Goal: Navigation & Orientation: Find specific page/section

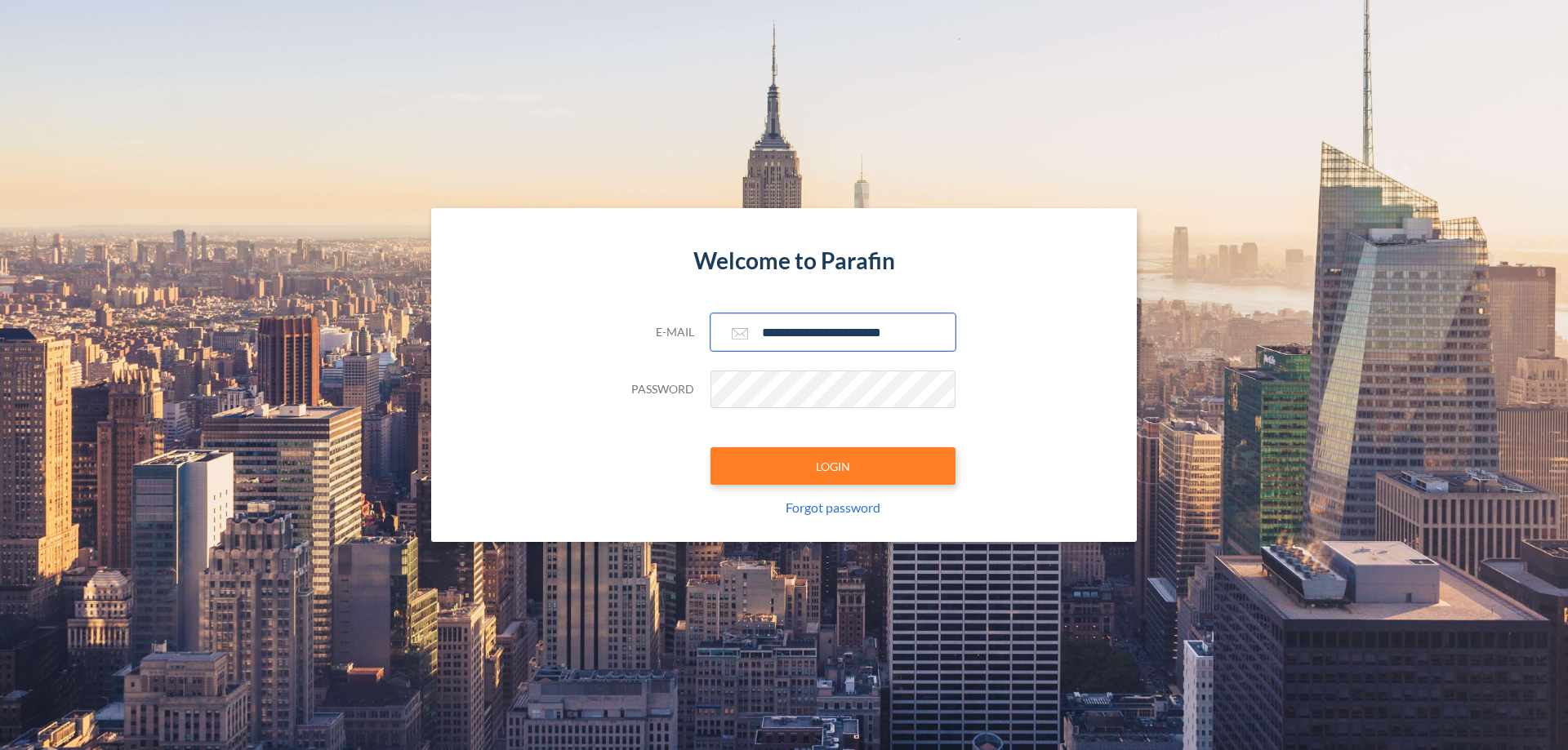
type input "**********"
click at [833, 466] on button "LOGIN" at bounding box center [833, 466] width 245 height 37
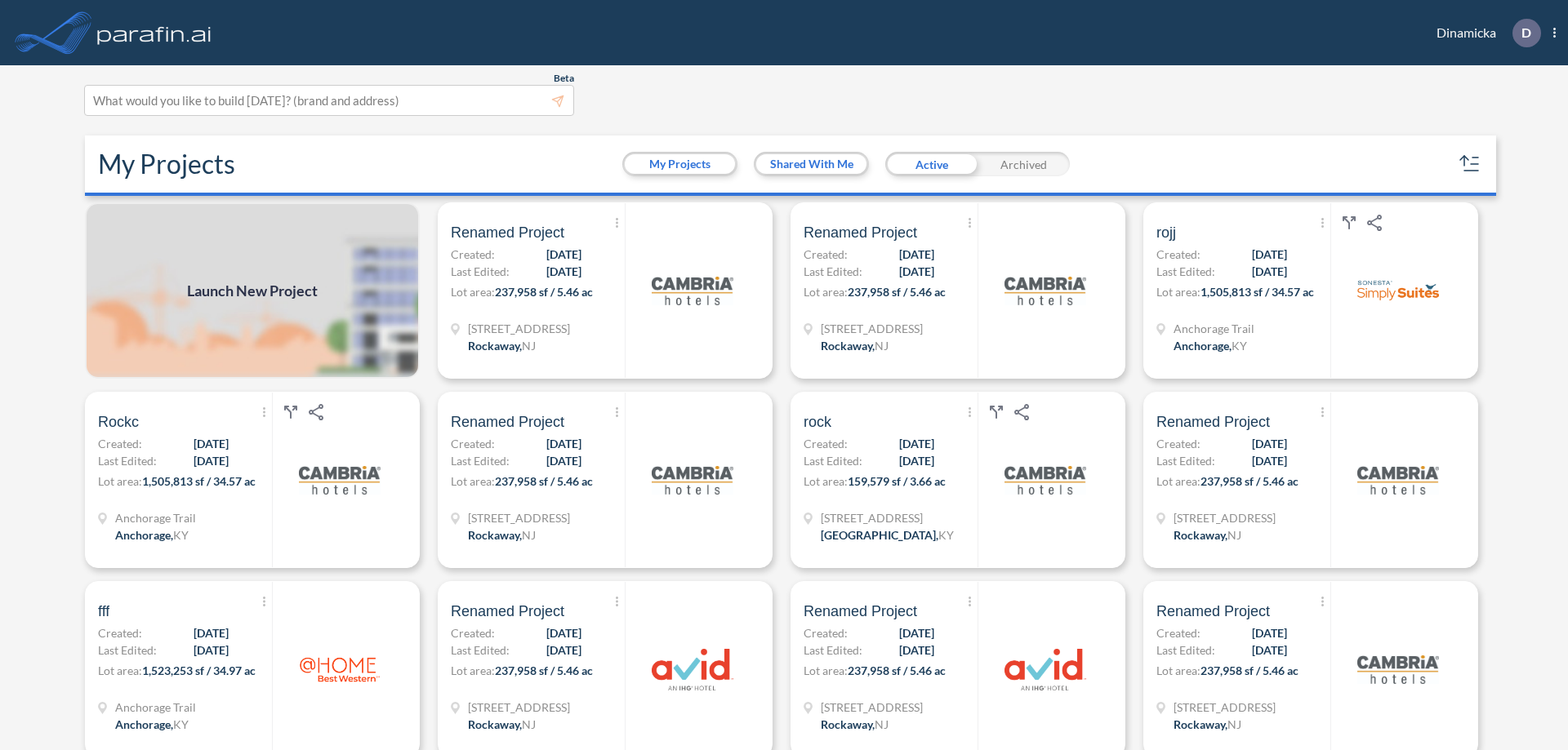
scroll to position [4, 0]
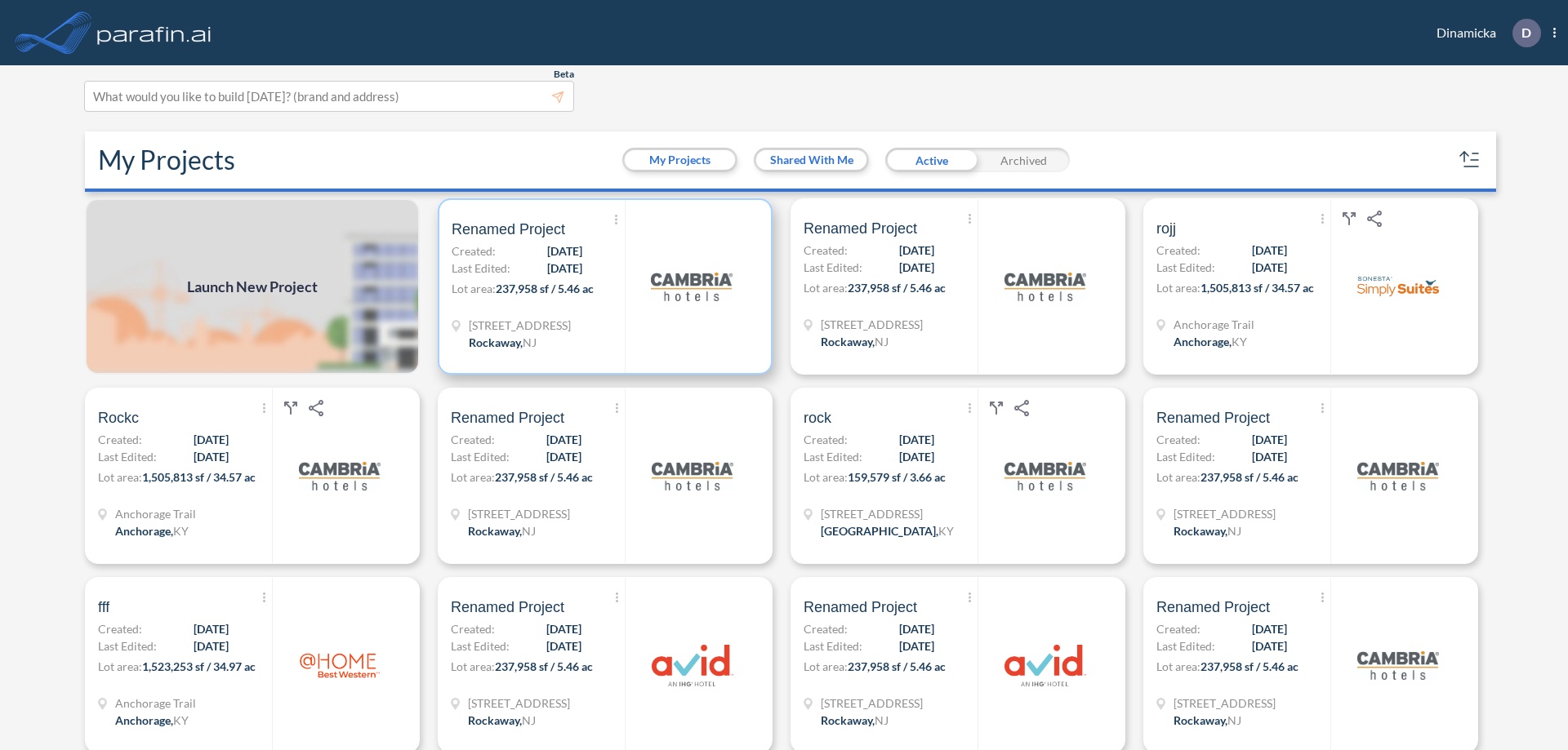
click at [602, 286] on p "Lot area: 237,958 sf / 5.46 ac" at bounding box center [538, 292] width 173 height 24
